Goal: Transaction & Acquisition: Purchase product/service

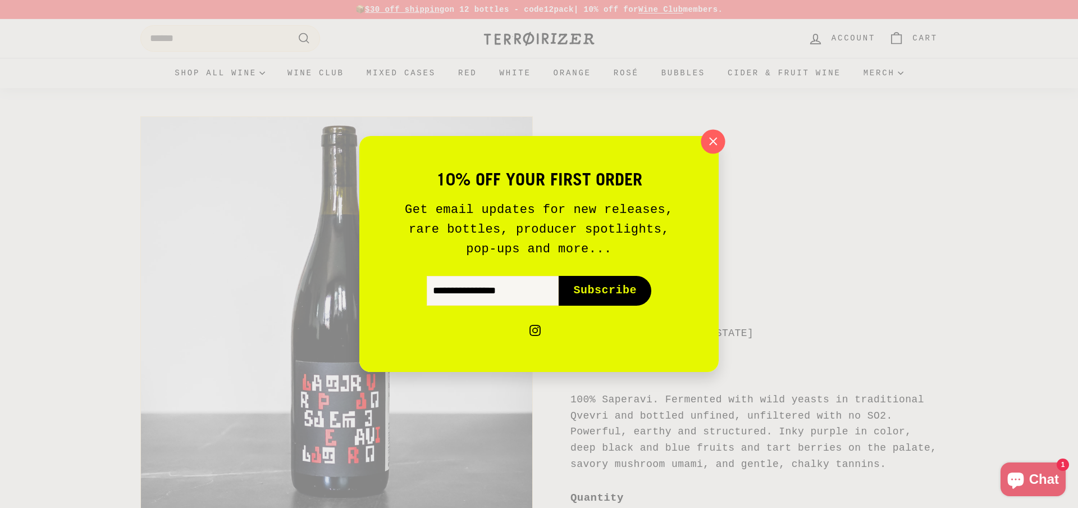
click at [710, 145] on icon "button" at bounding box center [713, 141] width 17 height 17
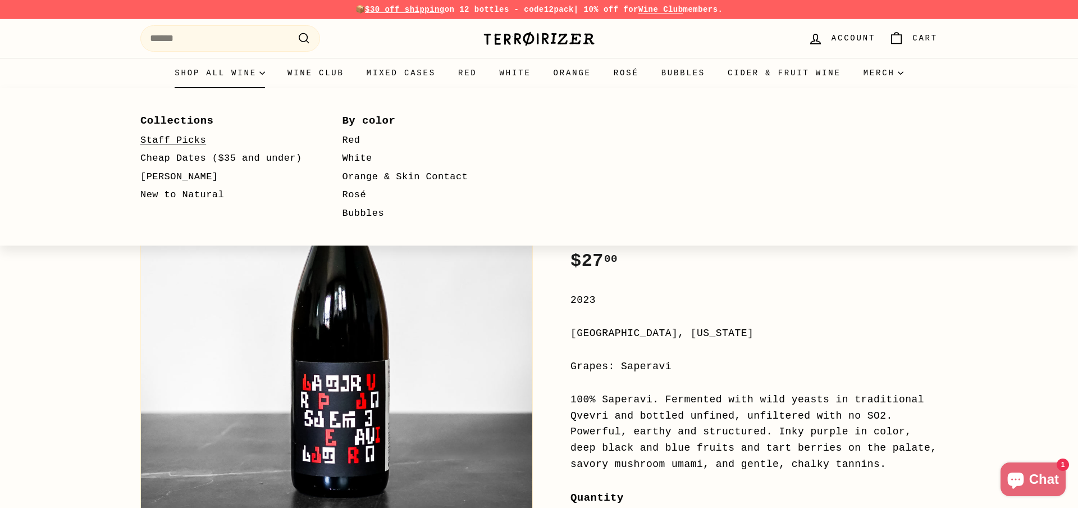
click at [190, 142] on link "Staff Picks" at bounding box center [225, 140] width 170 height 19
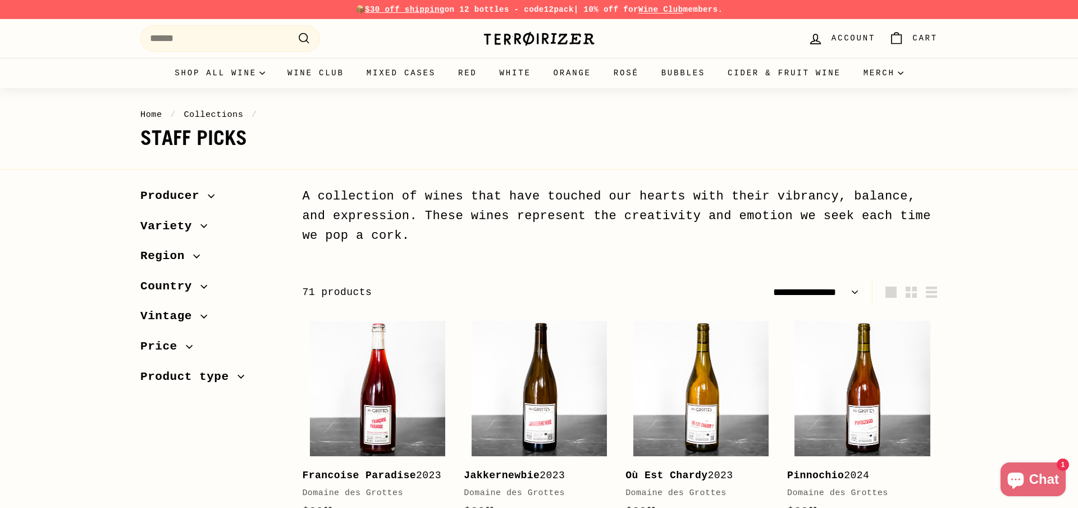
select select "**********"
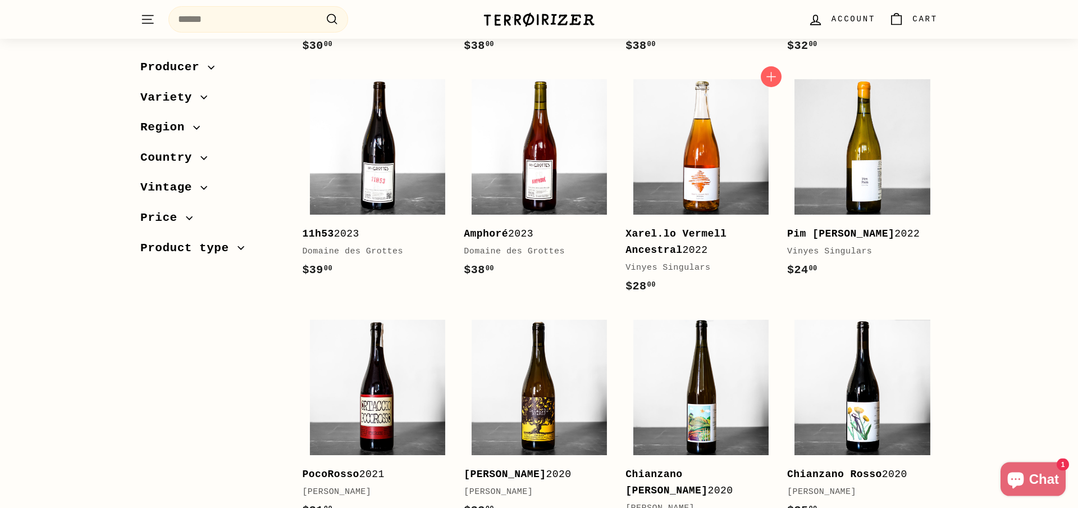
scroll to position [516, 0]
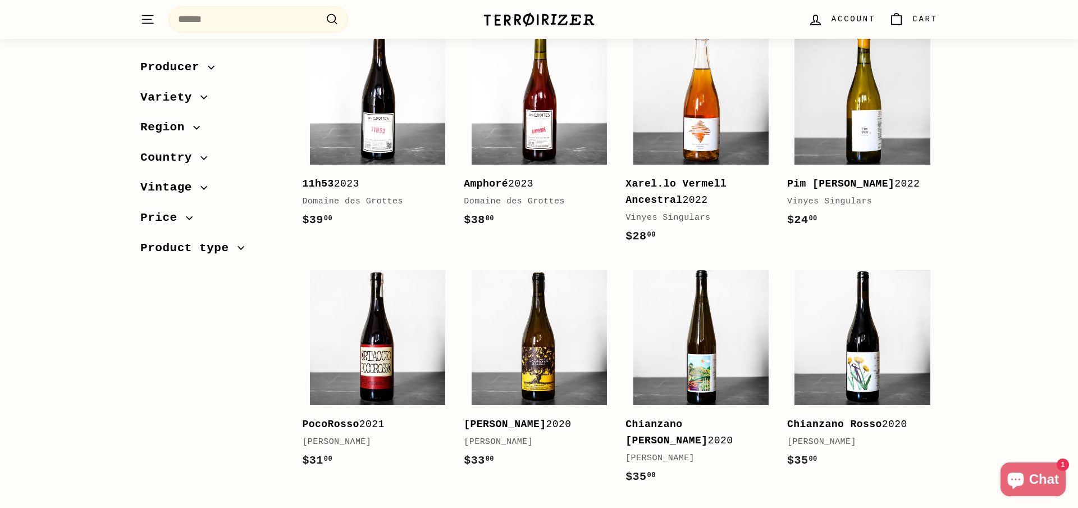
click at [513, 25] on img at bounding box center [539, 20] width 112 height 16
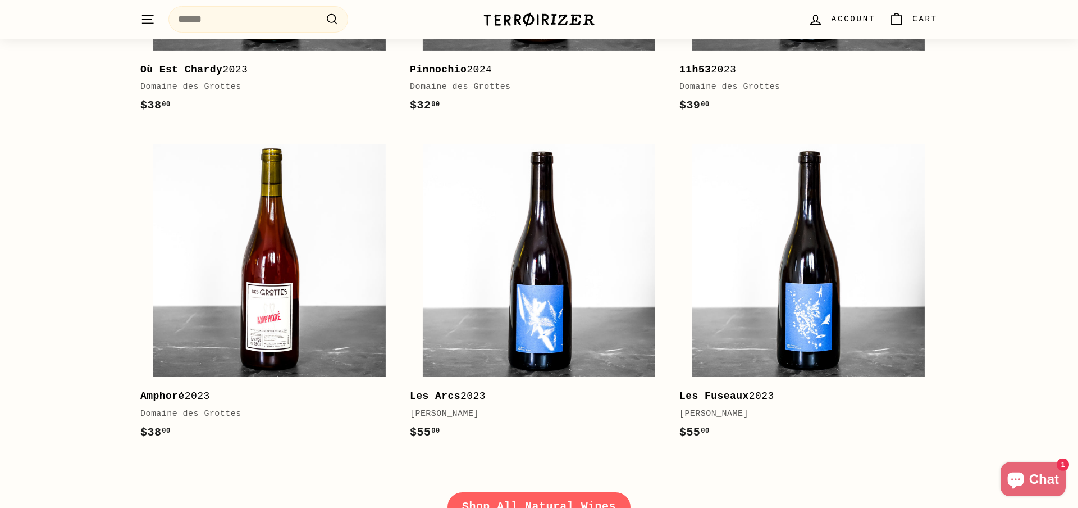
scroll to position [1547, 0]
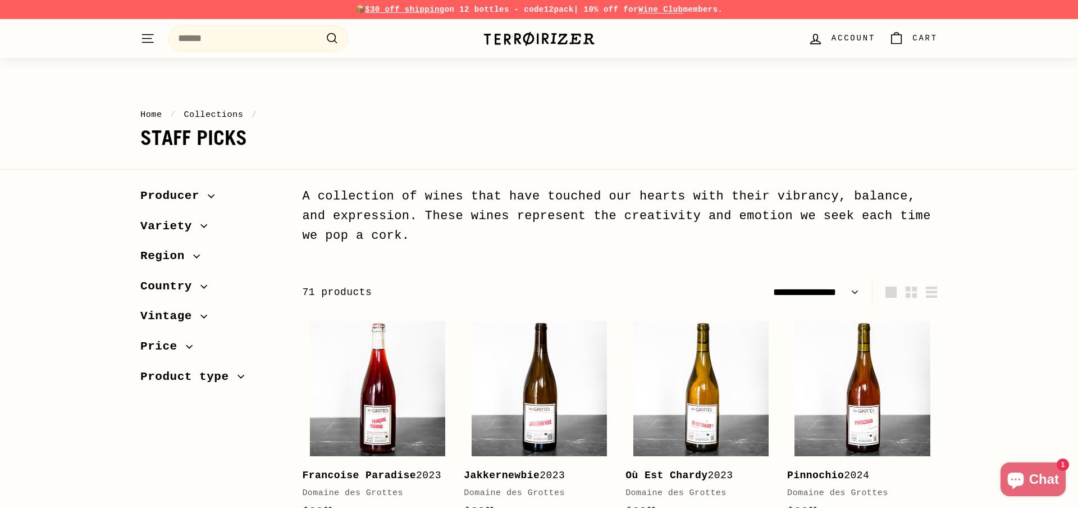
select select "**********"
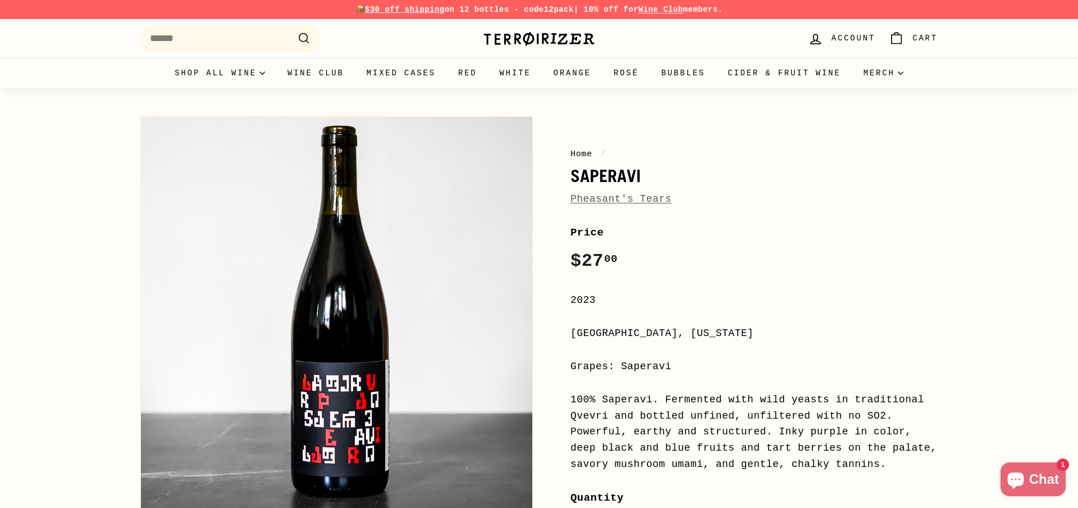
click at [589, 200] on link "Pheasant's Tears" at bounding box center [621, 198] width 101 height 11
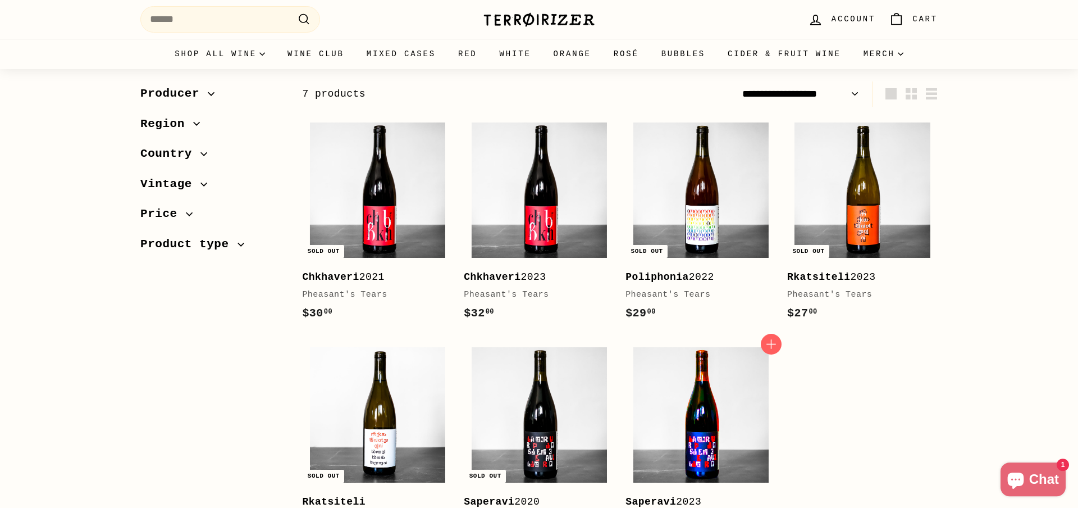
scroll to position [172, 0]
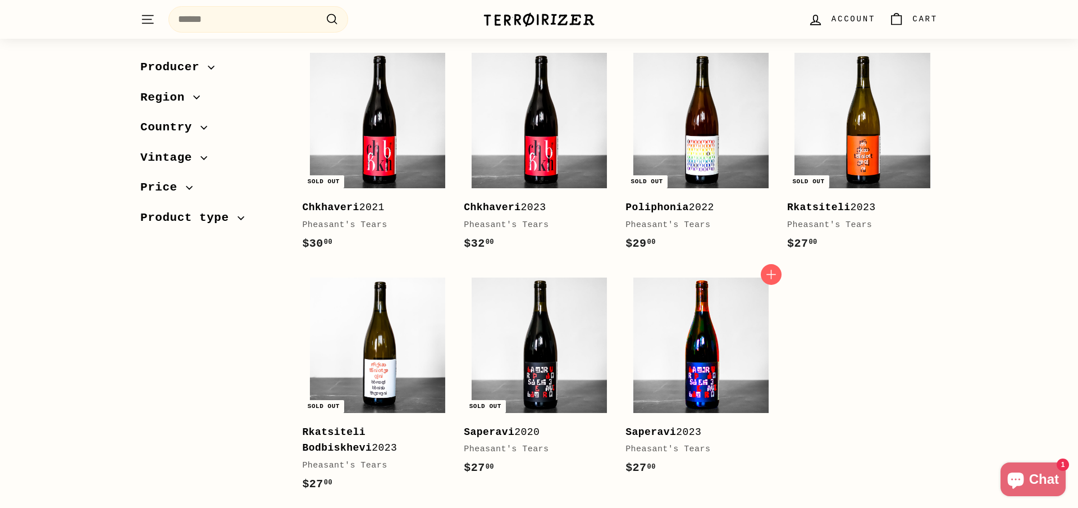
click at [695, 387] on img at bounding box center [700, 344] width 135 height 135
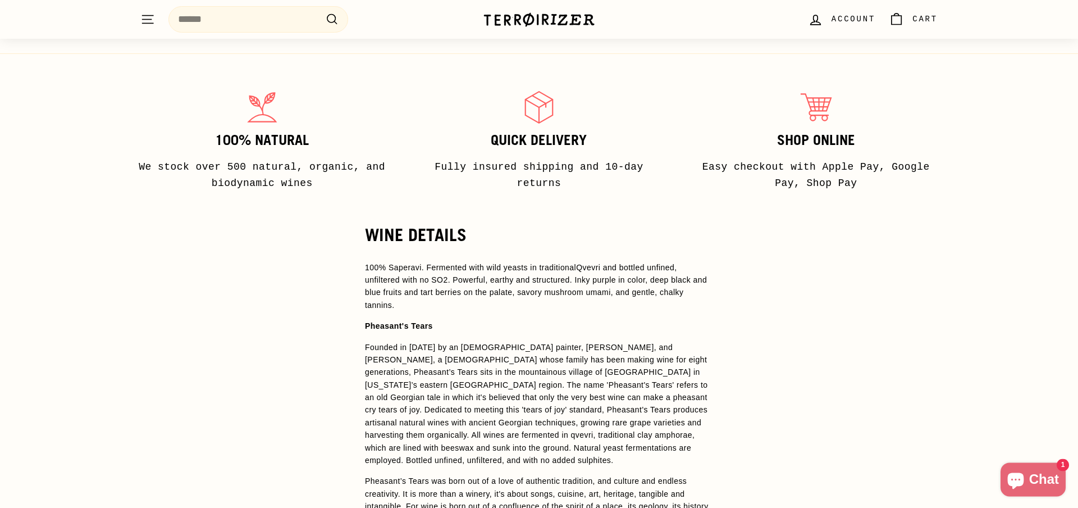
scroll to position [802, 0]
